Goal: Task Accomplishment & Management: Use online tool/utility

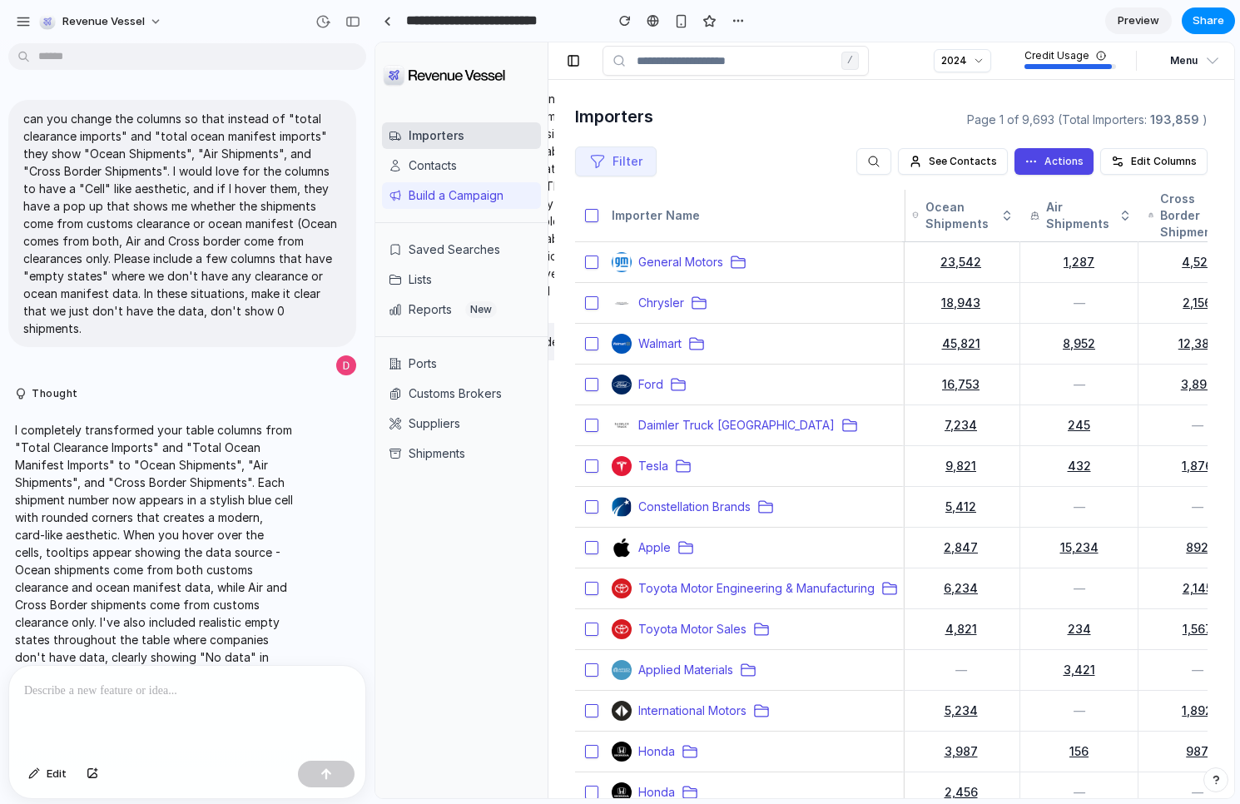
scroll to position [3152, 0]
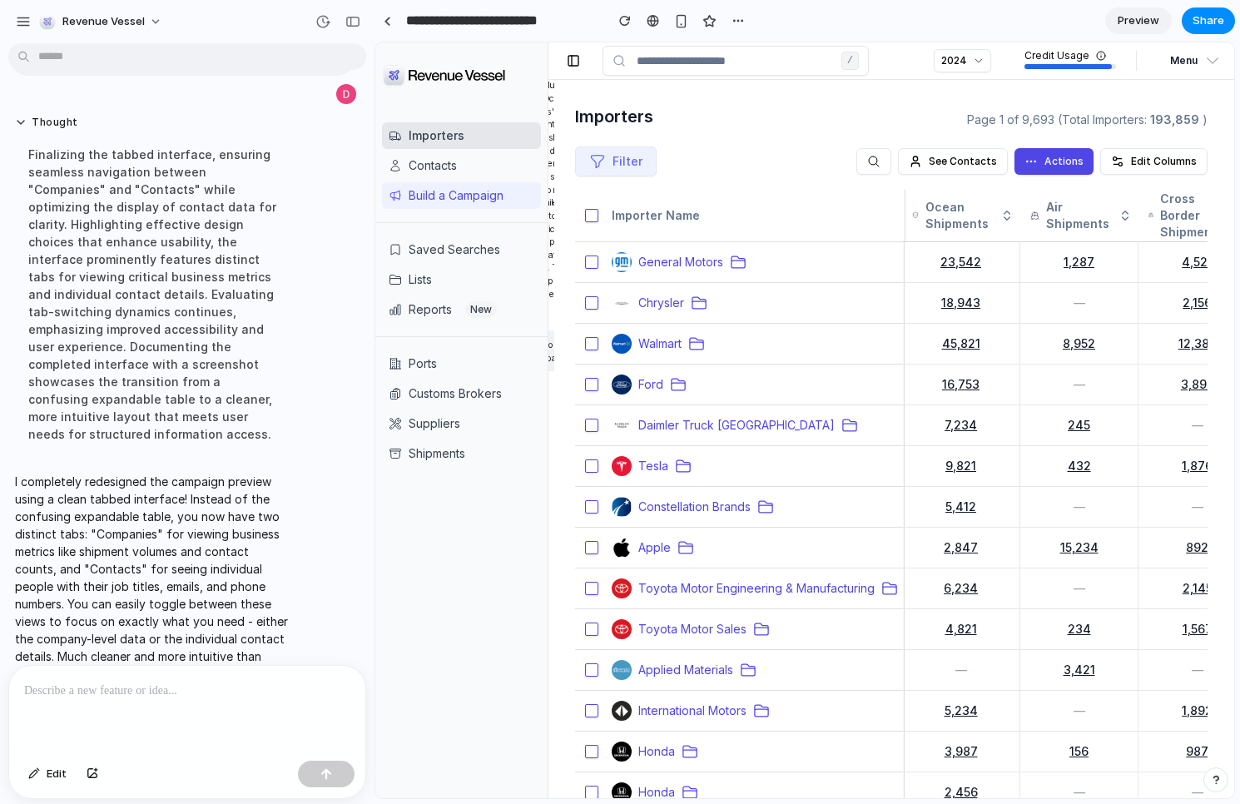
click at [166, 481] on p "I completely redesigned the campaign preview using a clean tabbed interface! In…" at bounding box center [154, 578] width 278 height 210
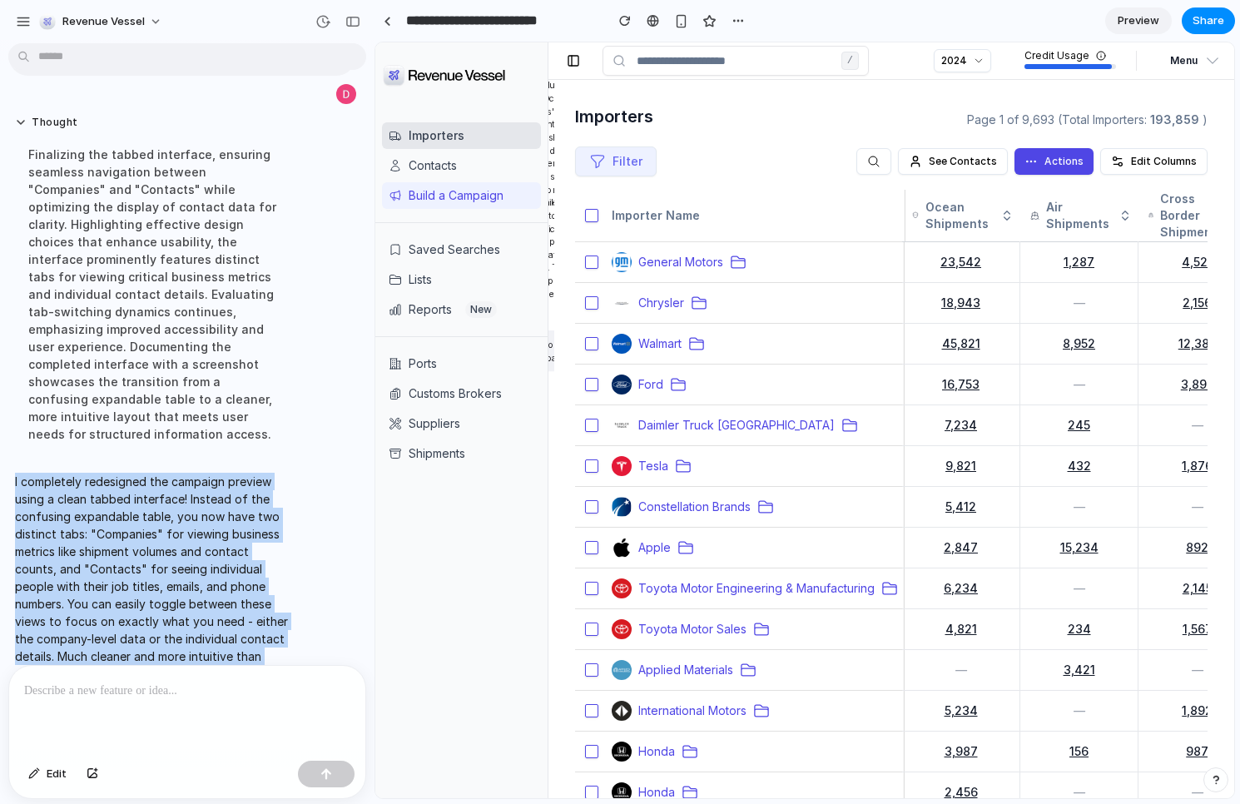
click at [166, 481] on p "I completely redesigned the campaign preview using a clean tabbed interface! In…" at bounding box center [154, 578] width 278 height 210
click at [164, 498] on p "I completely redesigned the campaign preview using a clean tabbed interface! In…" at bounding box center [154, 578] width 278 height 210
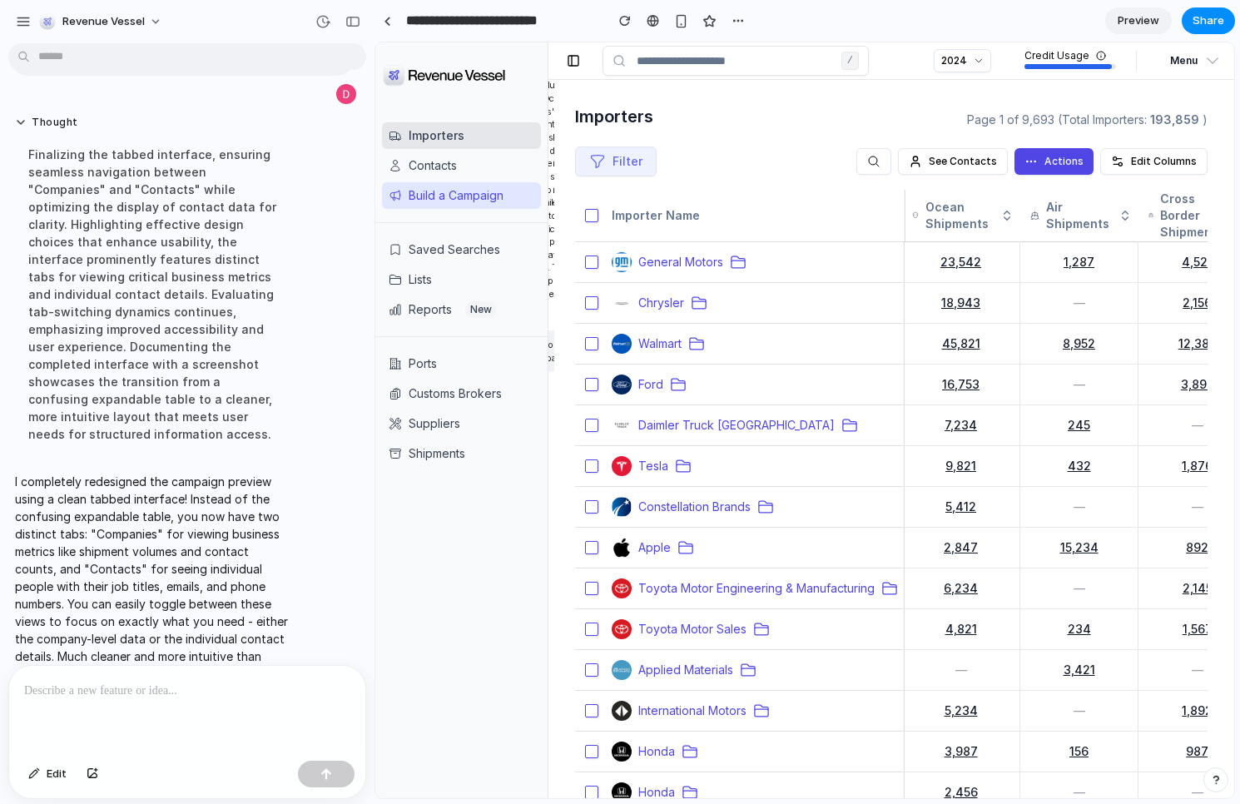
click at [464, 201] on button "Build a Campaign" at bounding box center [461, 195] width 159 height 27
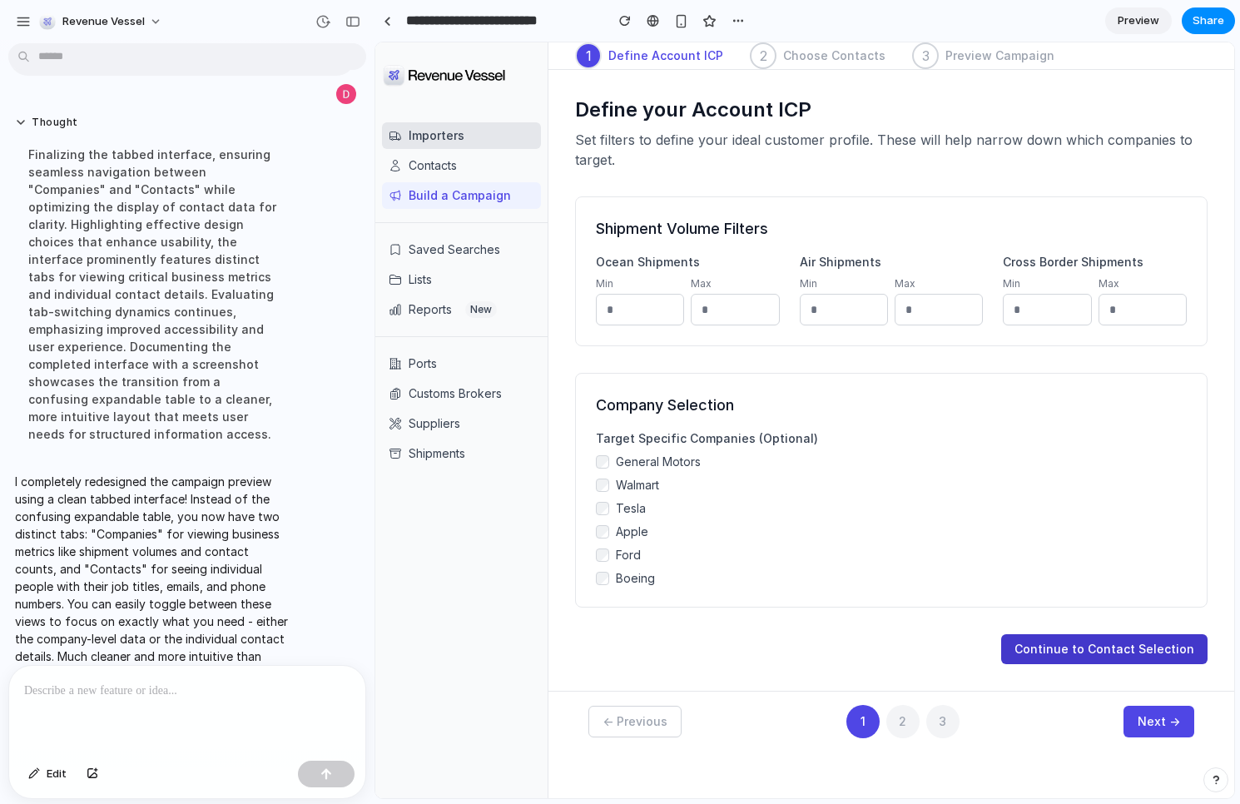
click at [1087, 645] on button "Continue to Contact Selection" at bounding box center [1104, 649] width 206 height 30
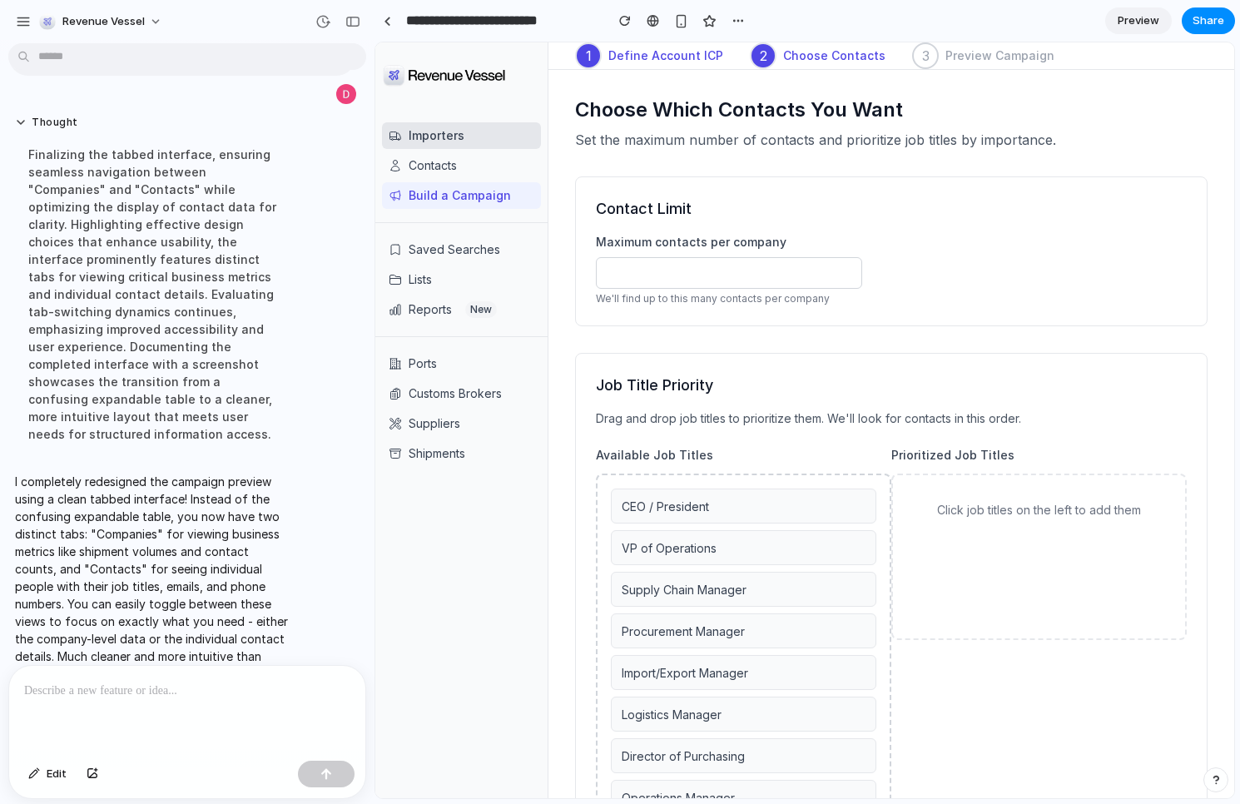
scroll to position [199, 0]
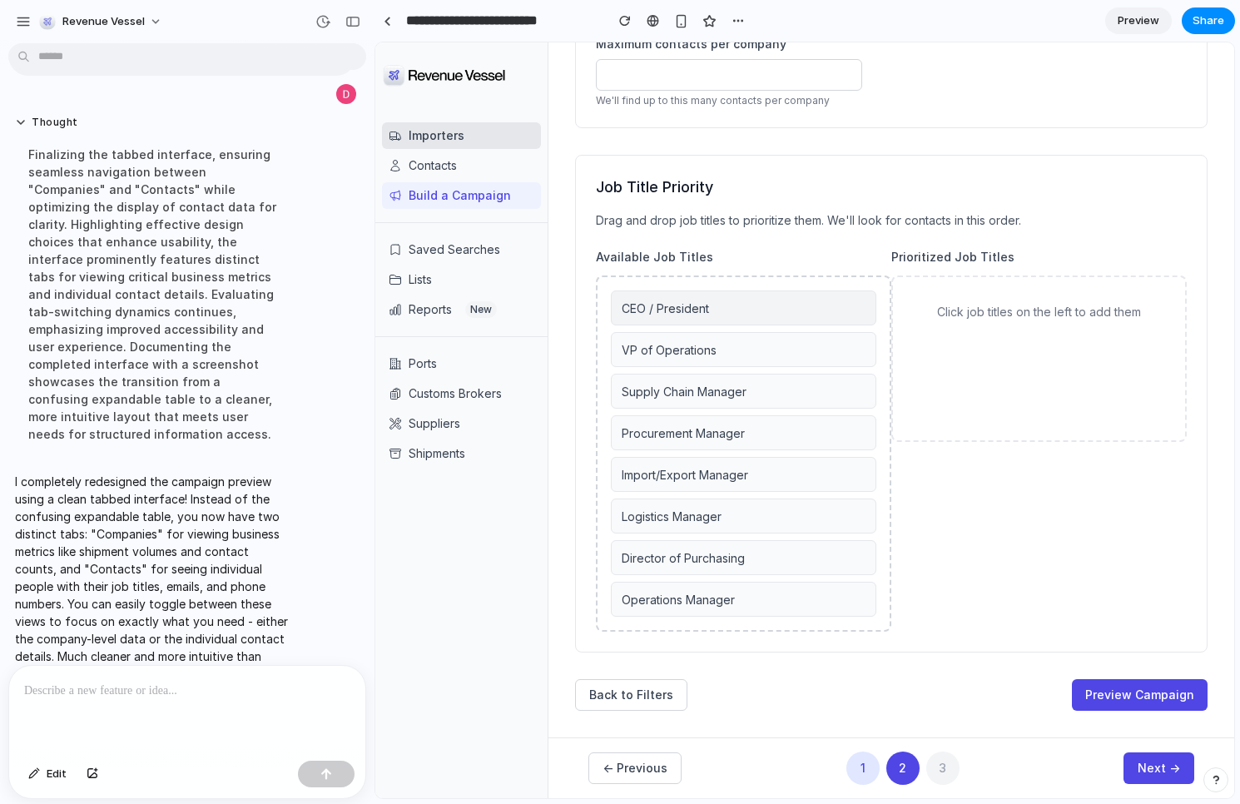
click at [760, 316] on div "CEO / President" at bounding box center [743, 307] width 265 height 35
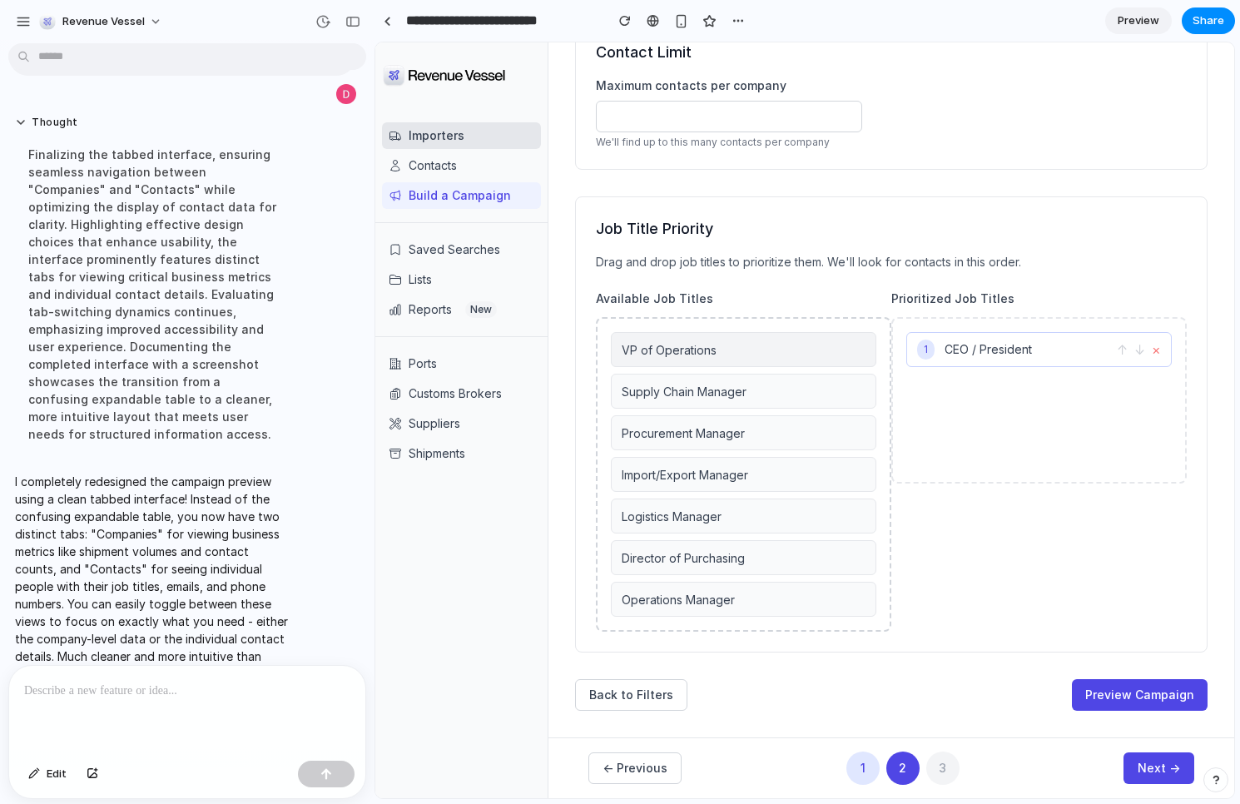
click at [760, 349] on div "VP of Operations" at bounding box center [743, 349] width 265 height 35
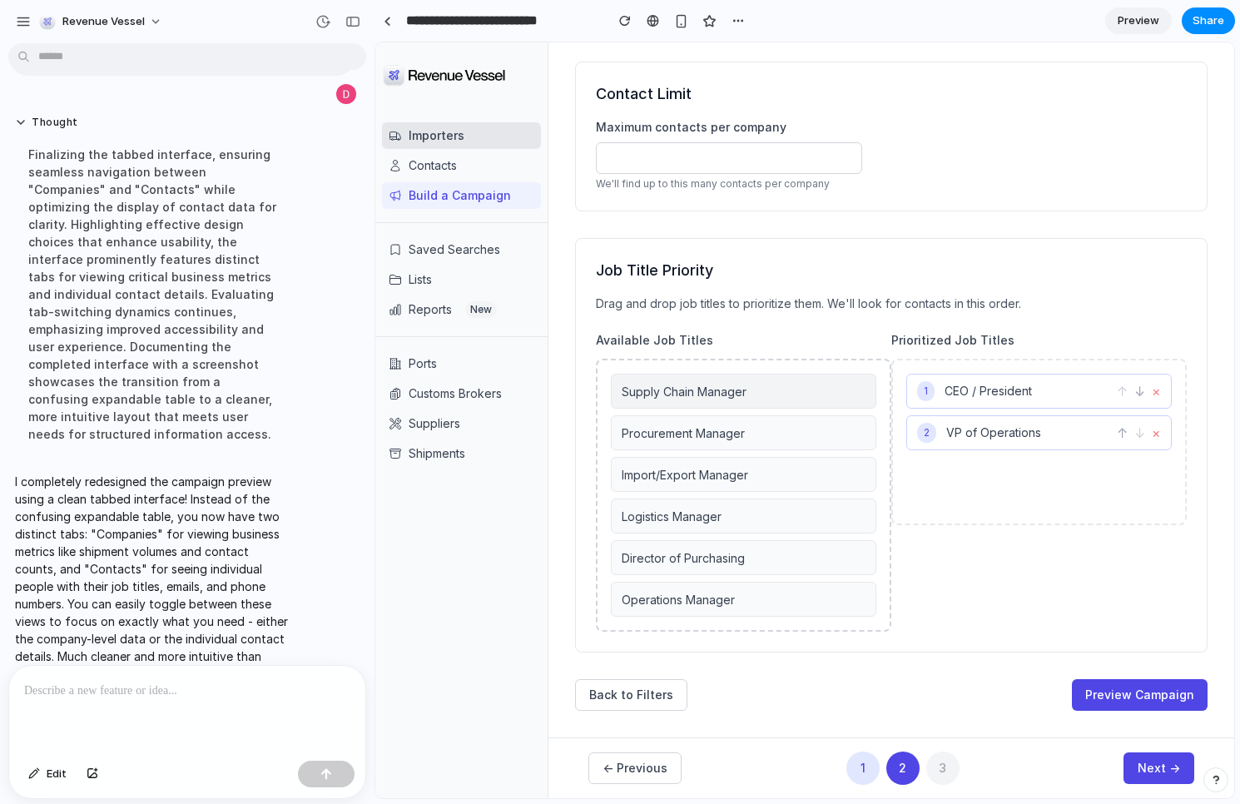
click at [760, 403] on div "Supply Chain Manager" at bounding box center [743, 391] width 265 height 35
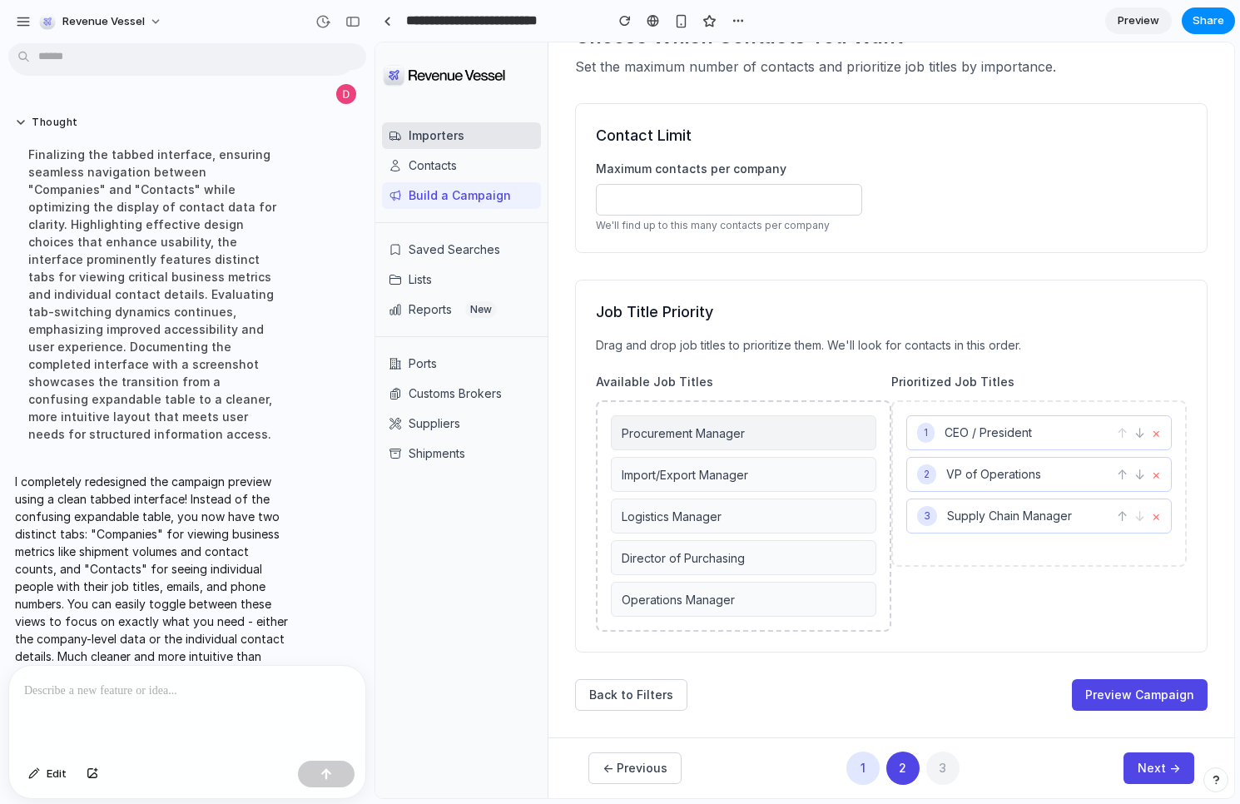
click at [760, 428] on div "Procurement Manager" at bounding box center [743, 432] width 265 height 35
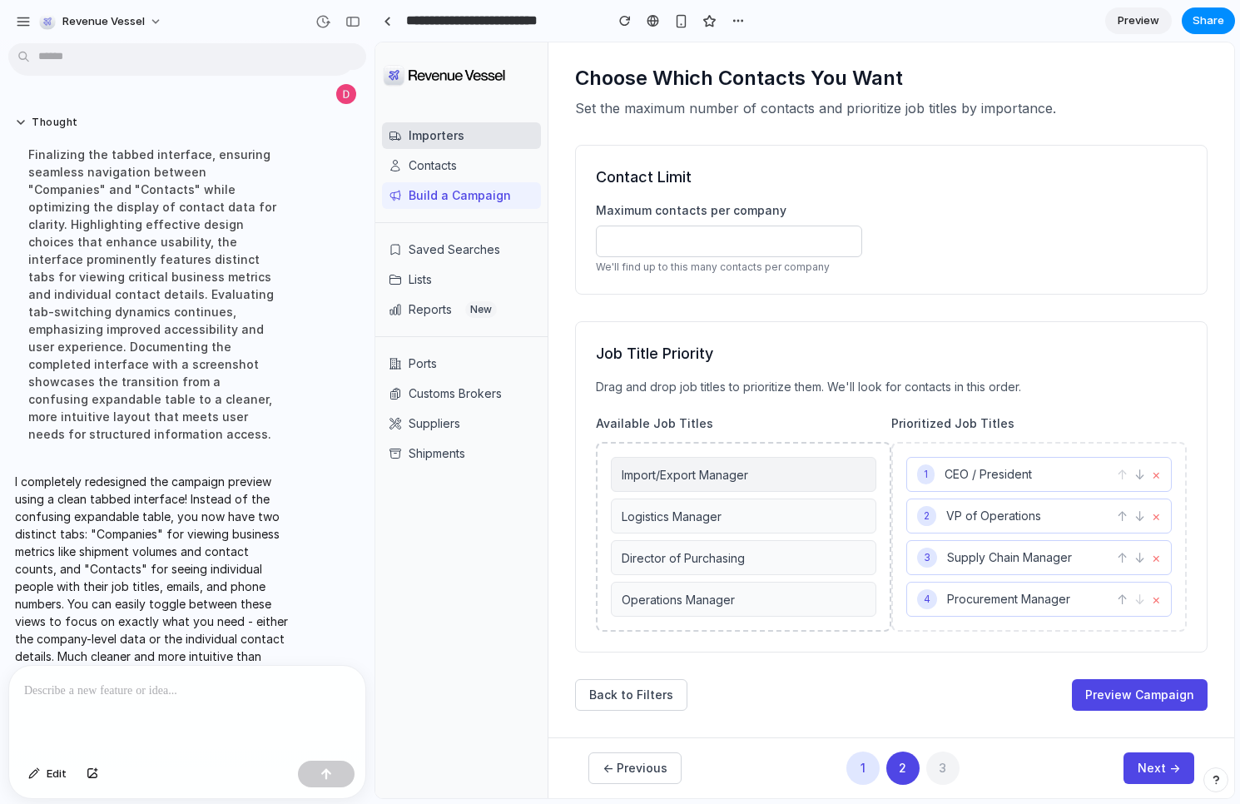
click at [748, 469] on span "Import/Export Manager" at bounding box center [684, 475] width 126 height 14
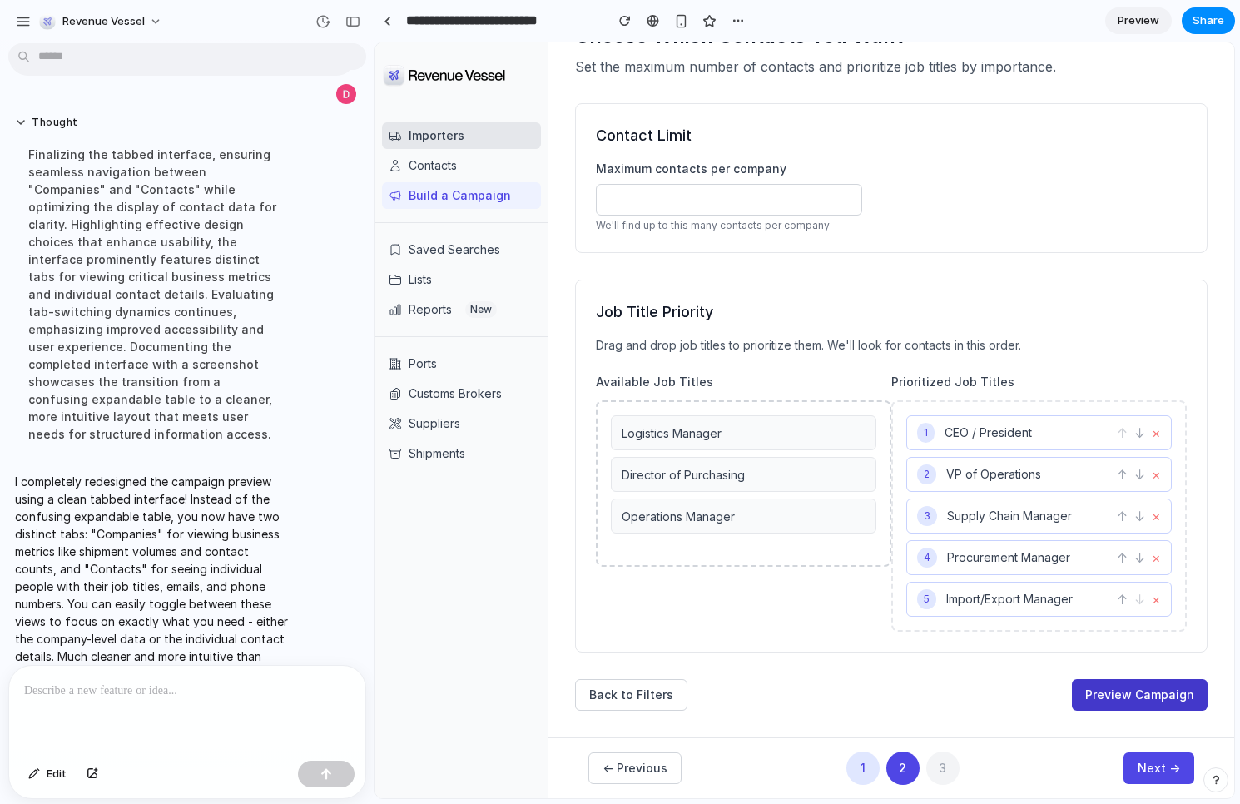
click at [1139, 695] on button "Preview Campaign" at bounding box center [1139, 695] width 136 height 32
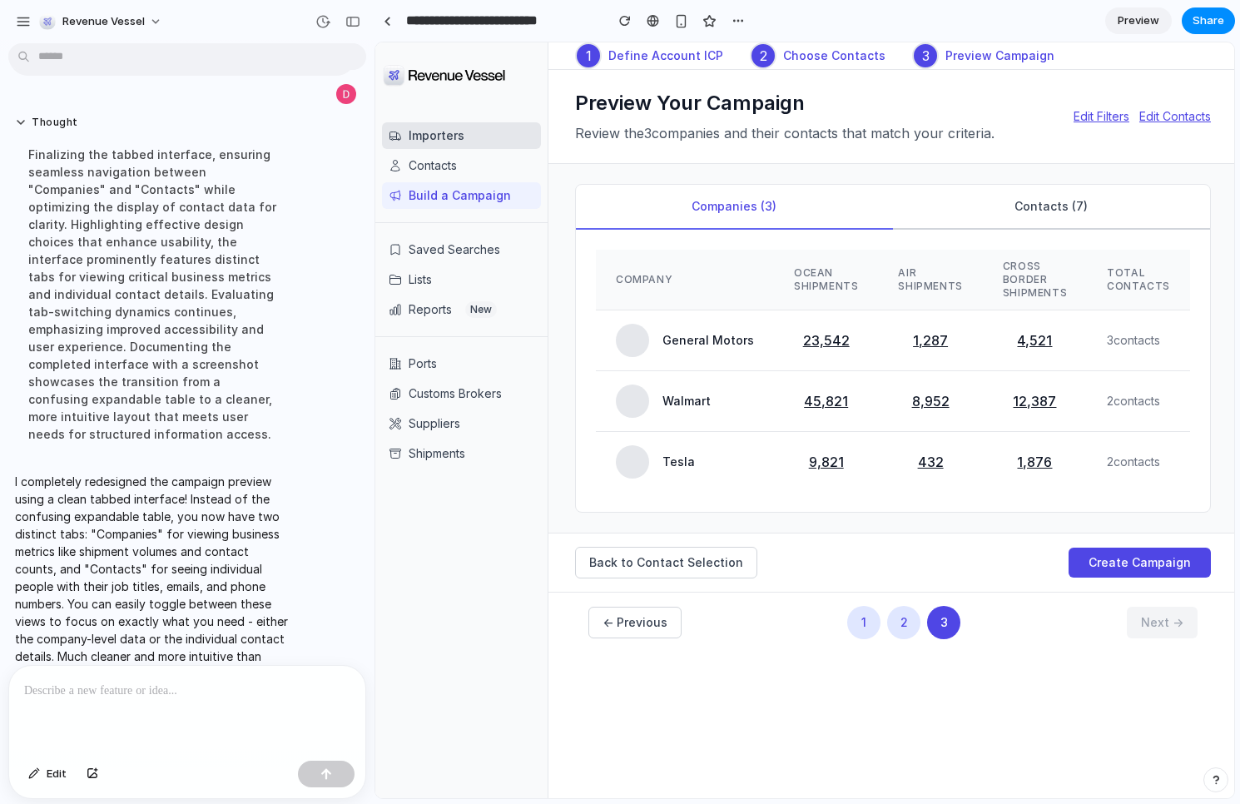
click at [1042, 209] on button "Contacts ( 7 )" at bounding box center [1051, 207] width 317 height 45
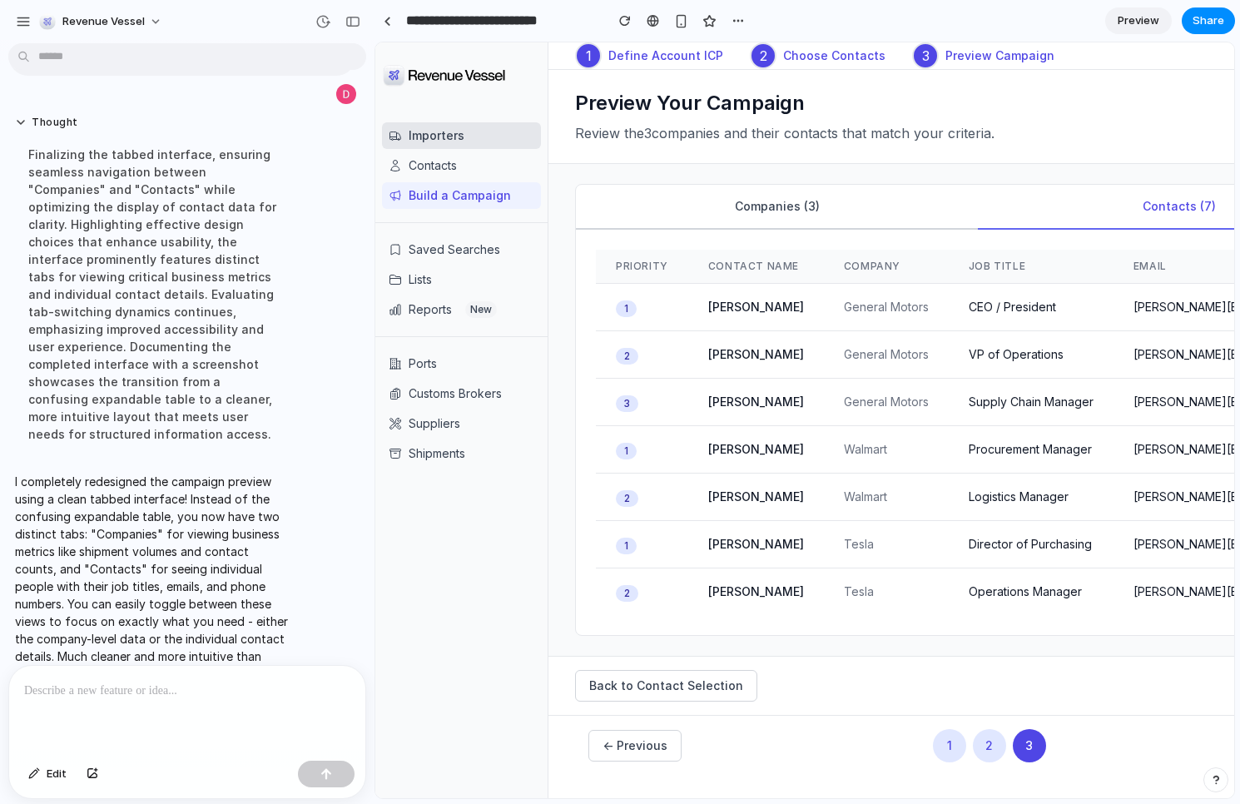
click at [768, 209] on button "Companies ( 3 )" at bounding box center [777, 207] width 402 height 45
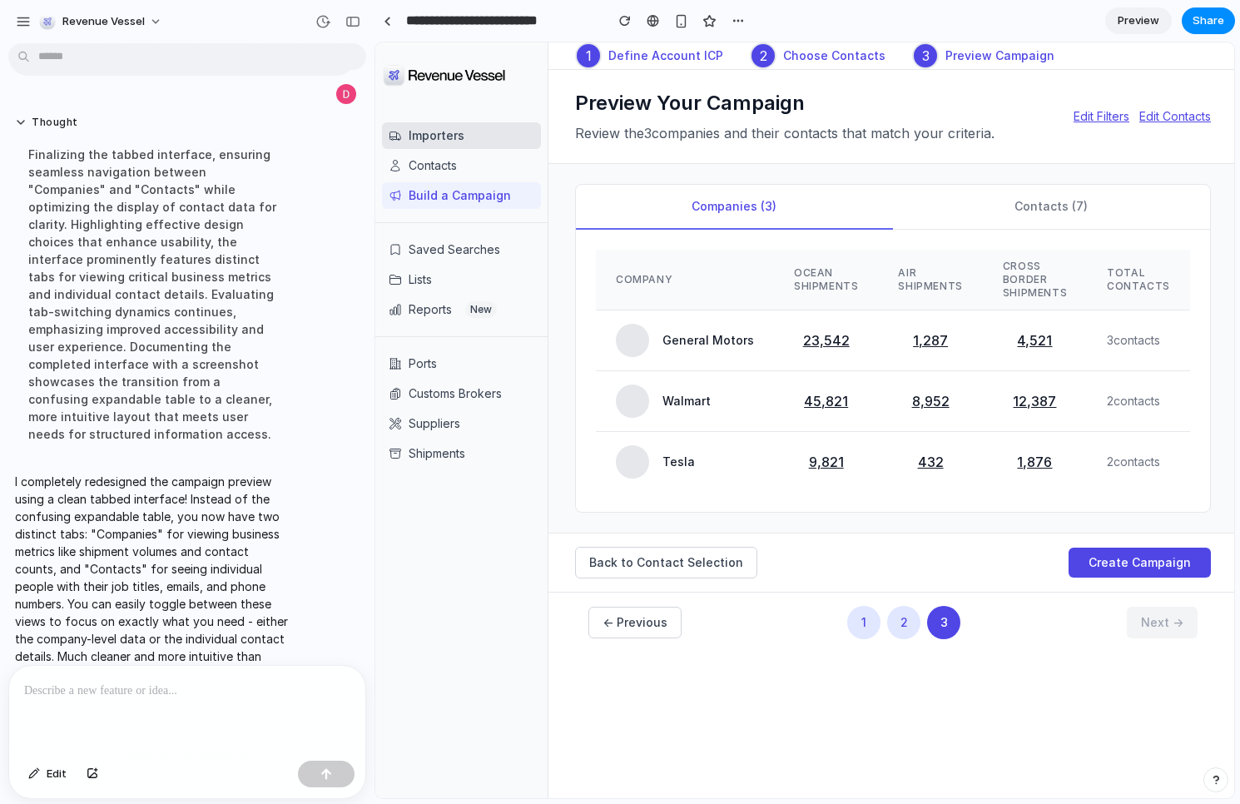
click at [438, 650] on div "Importers Contacts Build a Campaign Saved Searches Lists Reports New Ports Cust…" at bounding box center [461, 453] width 172 height 689
click at [1211, 25] on span "Share" at bounding box center [1208, 20] width 32 height 17
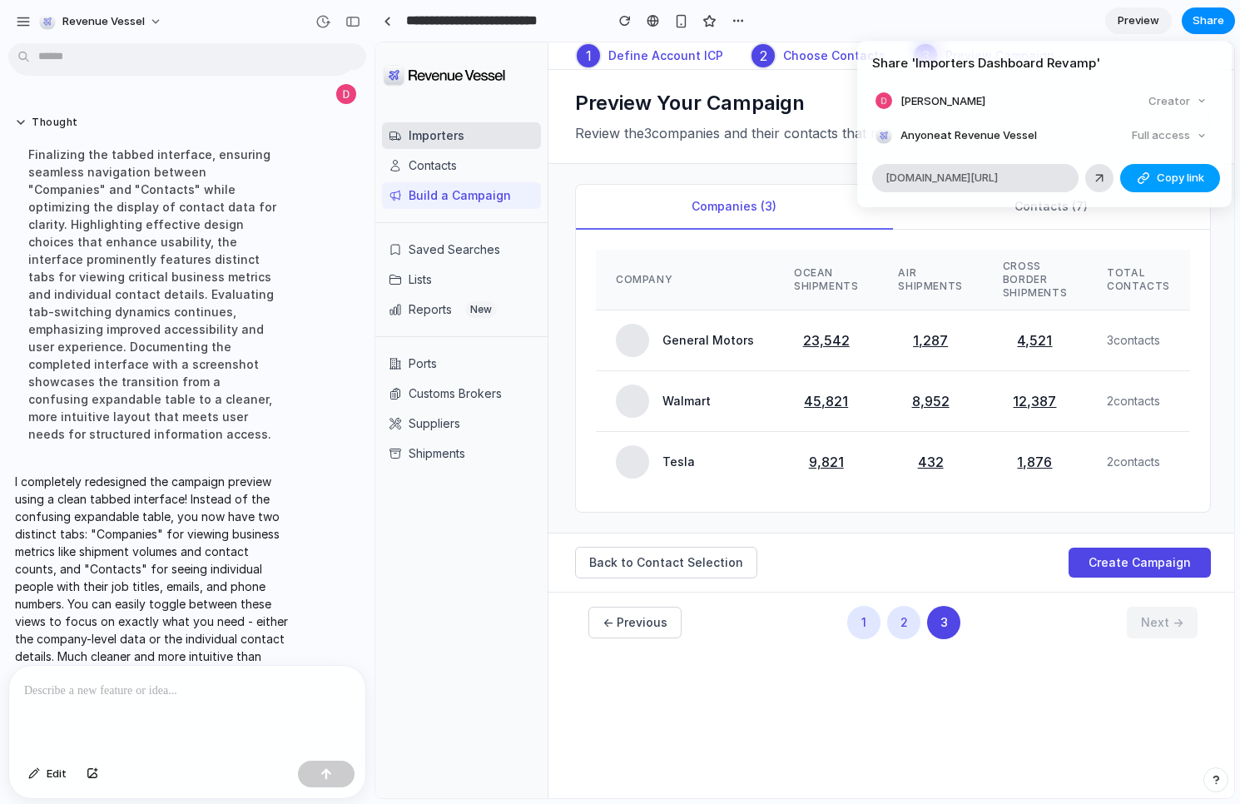
click at [1193, 181] on span "Copy link" at bounding box center [1179, 178] width 47 height 17
